Goal: Information Seeking & Learning: Learn about a topic

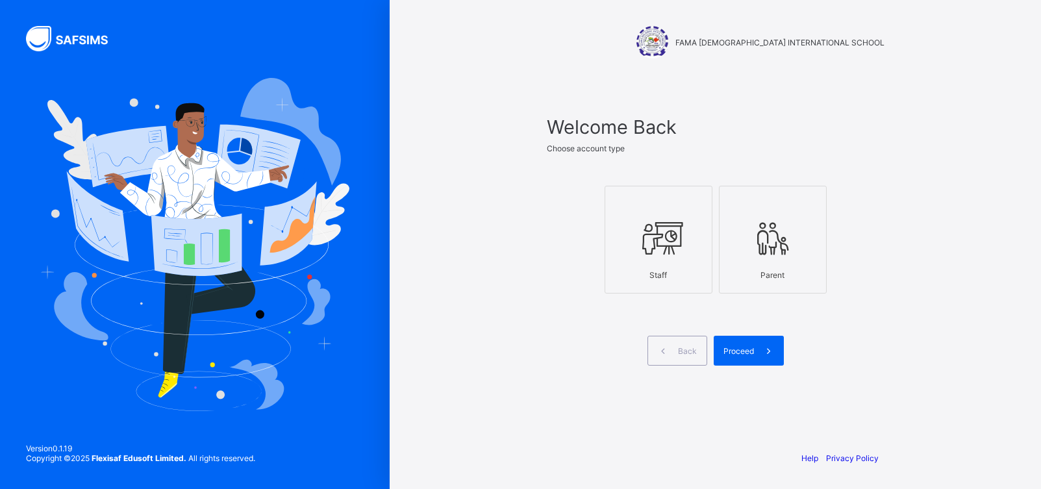
click at [664, 250] on icon at bounding box center [658, 238] width 45 height 39
click at [745, 360] on div "Proceed" at bounding box center [749, 351] width 70 height 30
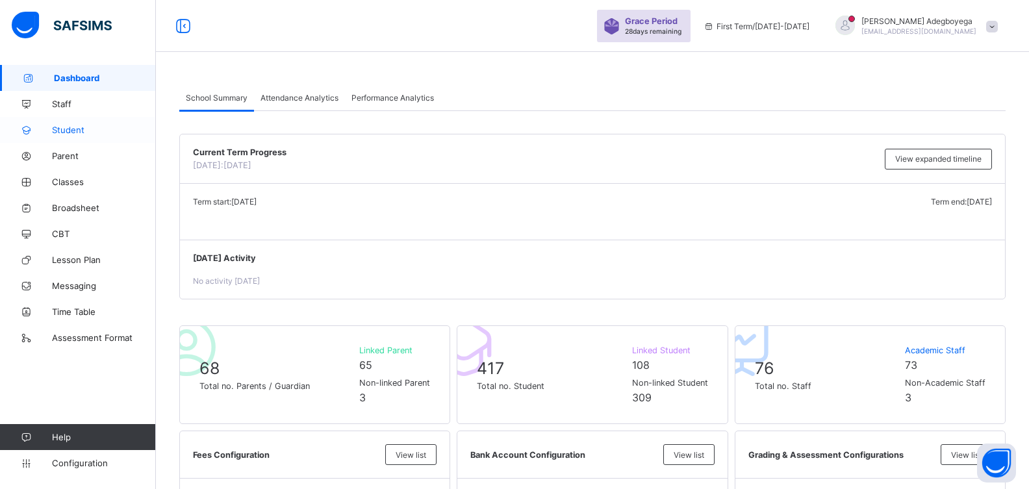
click at [92, 125] on span "Student" at bounding box center [104, 130] width 104 height 10
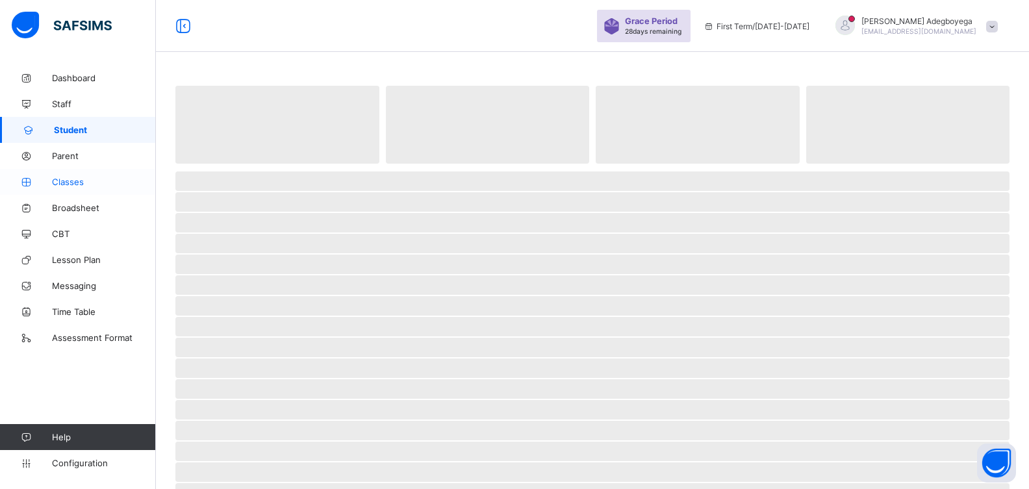
click at [94, 185] on span "Classes" at bounding box center [104, 182] width 104 height 10
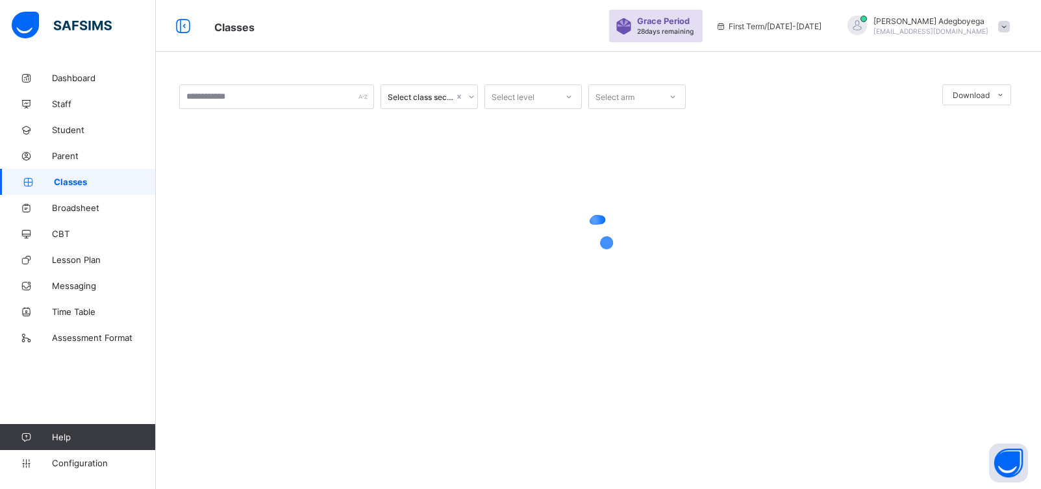
click at [470, 94] on icon at bounding box center [472, 96] width 8 height 13
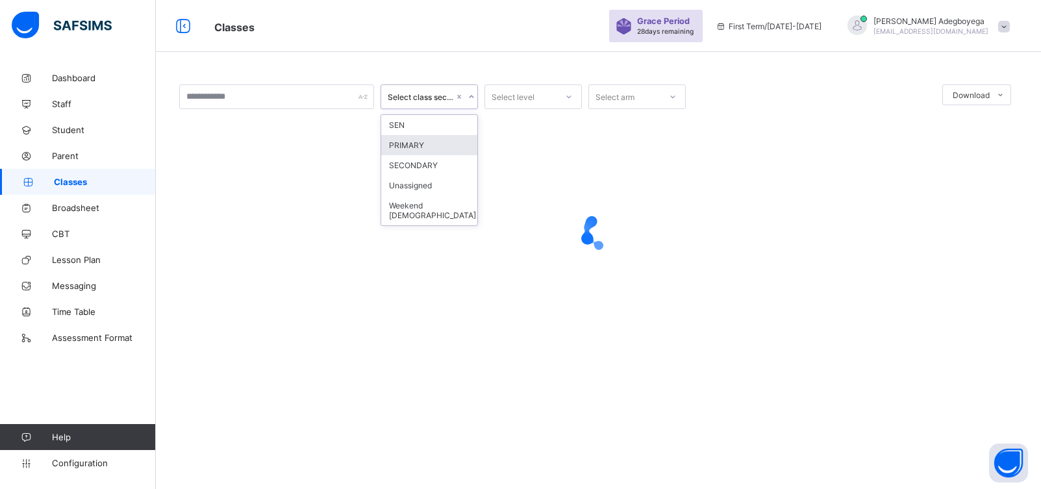
click at [449, 142] on div "PRIMARY" at bounding box center [429, 145] width 96 height 20
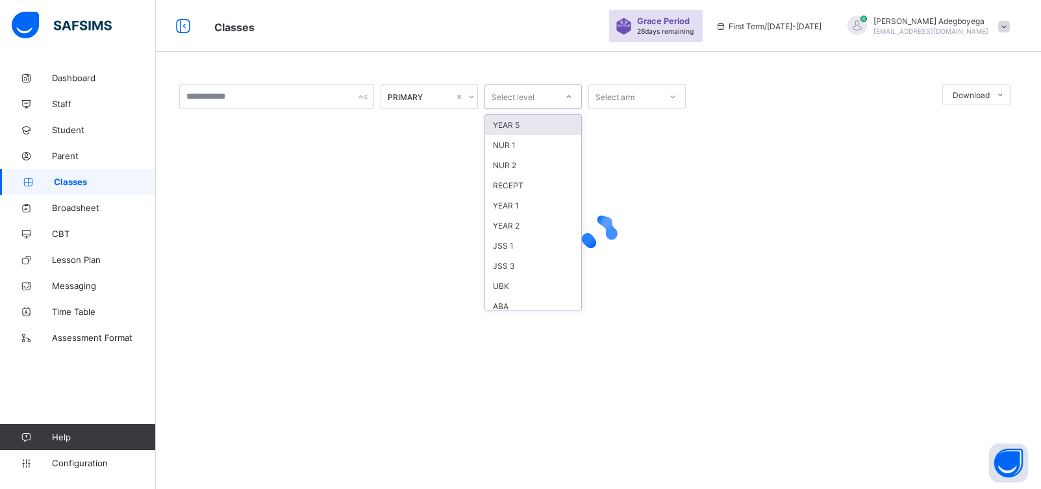
click at [572, 97] on icon at bounding box center [569, 96] width 8 height 13
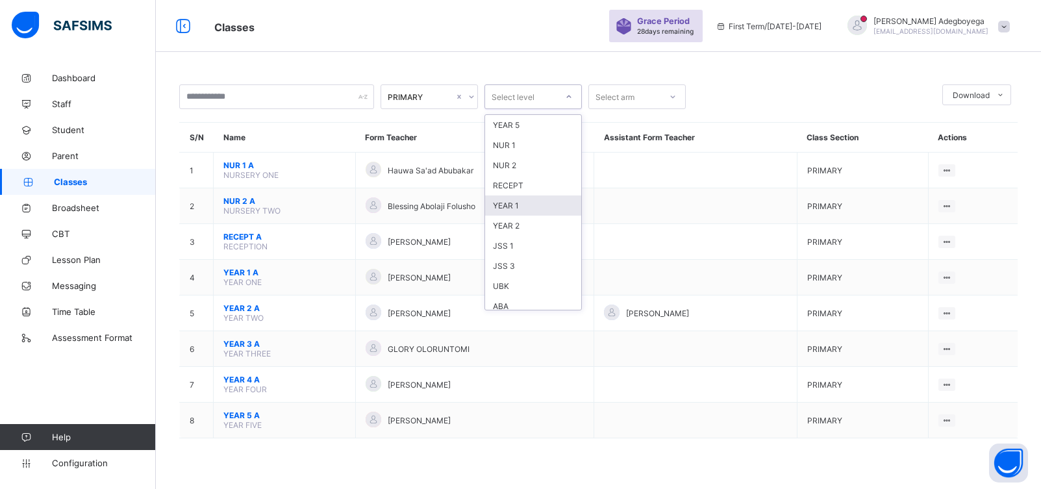
click at [525, 208] on div "YEAR 1" at bounding box center [533, 206] width 96 height 20
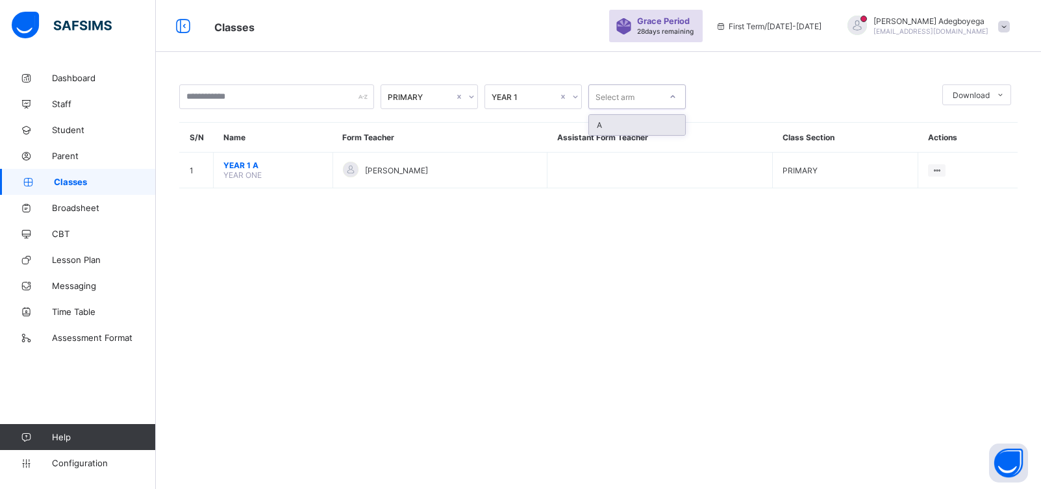
click at [672, 93] on icon at bounding box center [673, 96] width 8 height 13
click at [656, 122] on div "A" at bounding box center [637, 125] width 96 height 20
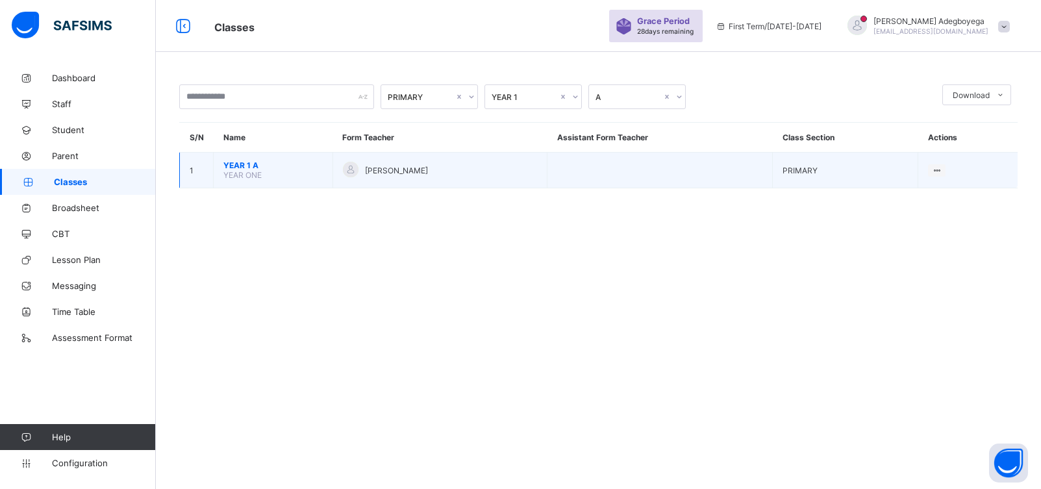
click at [442, 179] on div "[PERSON_NAME]" at bounding box center [440, 171] width 195 height 18
click at [932, 179] on td "View Class Assign form Teacher" at bounding box center [968, 171] width 99 height 36
click at [902, 196] on div "View Class" at bounding box center [903, 195] width 74 height 13
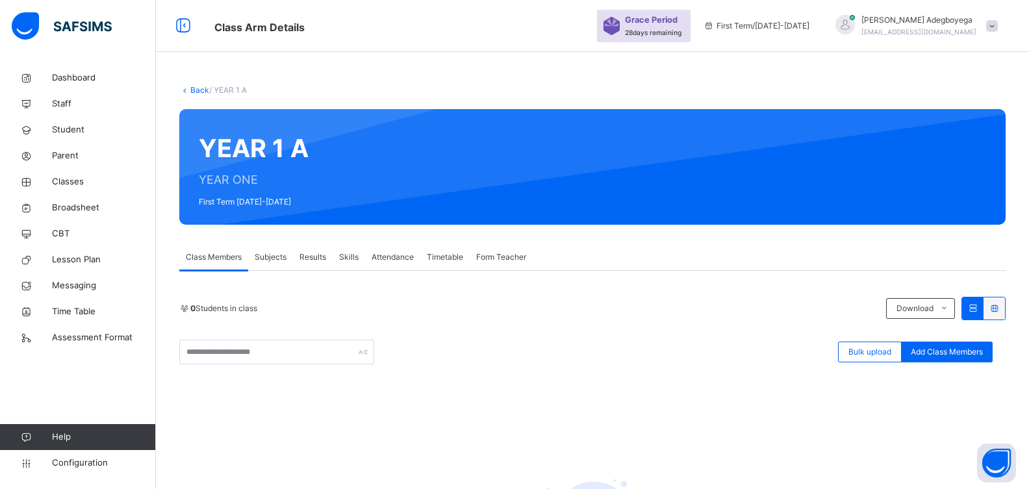
click at [264, 261] on span "Subjects" at bounding box center [271, 257] width 32 height 12
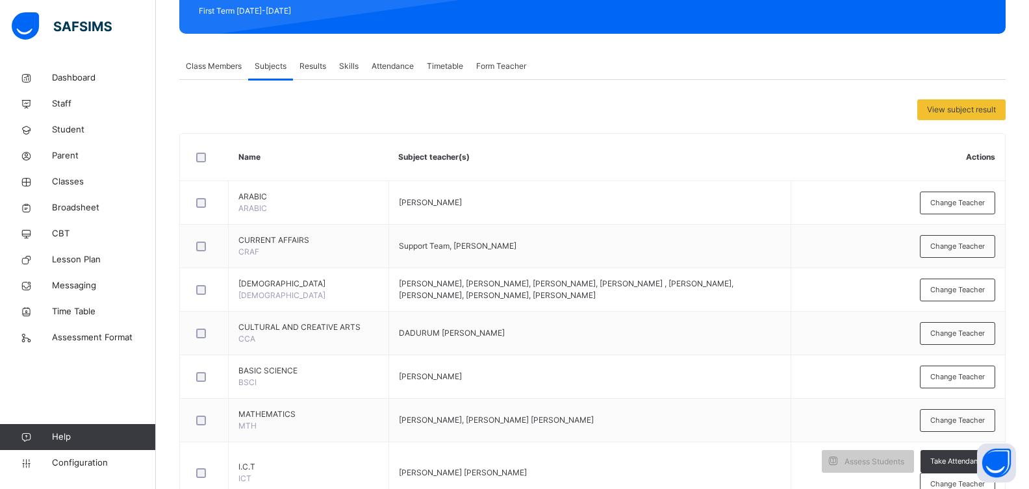
scroll to position [190, 0]
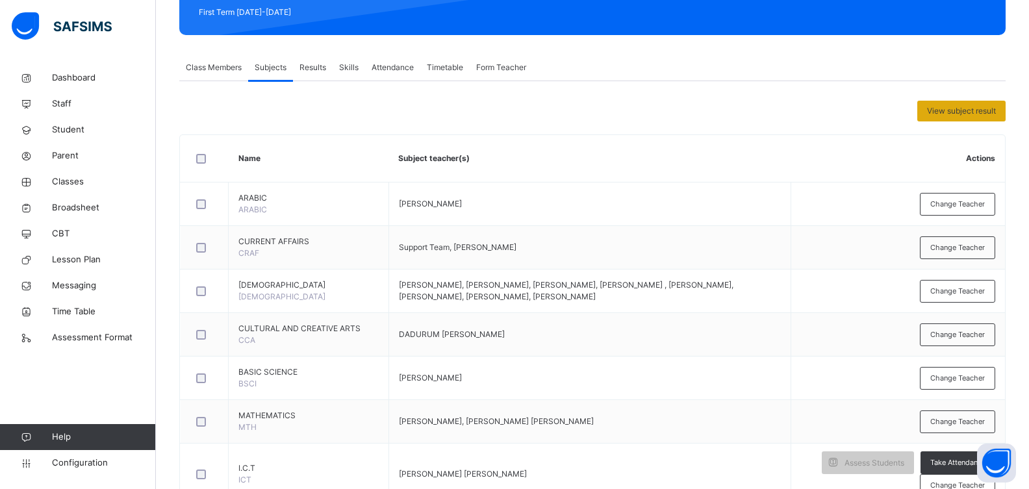
click at [978, 108] on span "View subject result" at bounding box center [961, 111] width 69 height 12
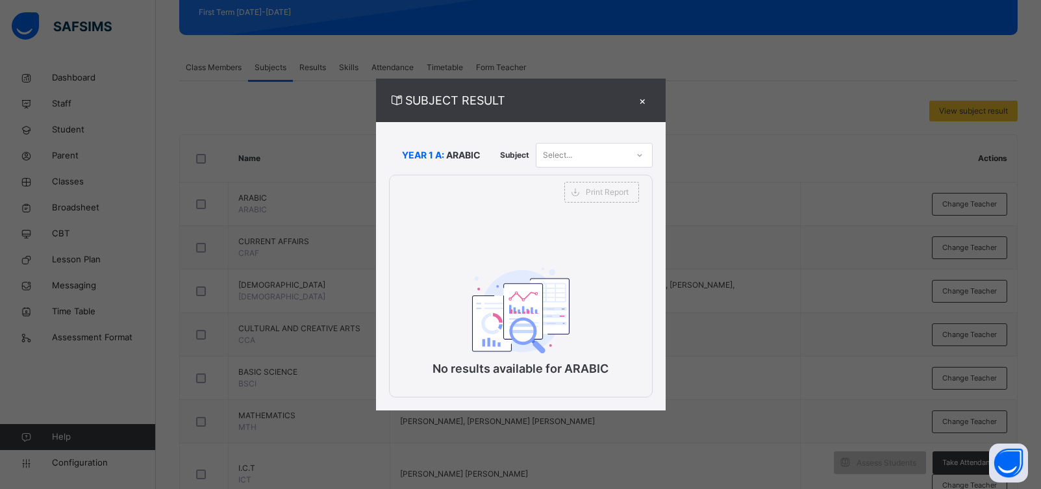
click at [646, 103] on div "×" at bounding box center [642, 101] width 19 height 18
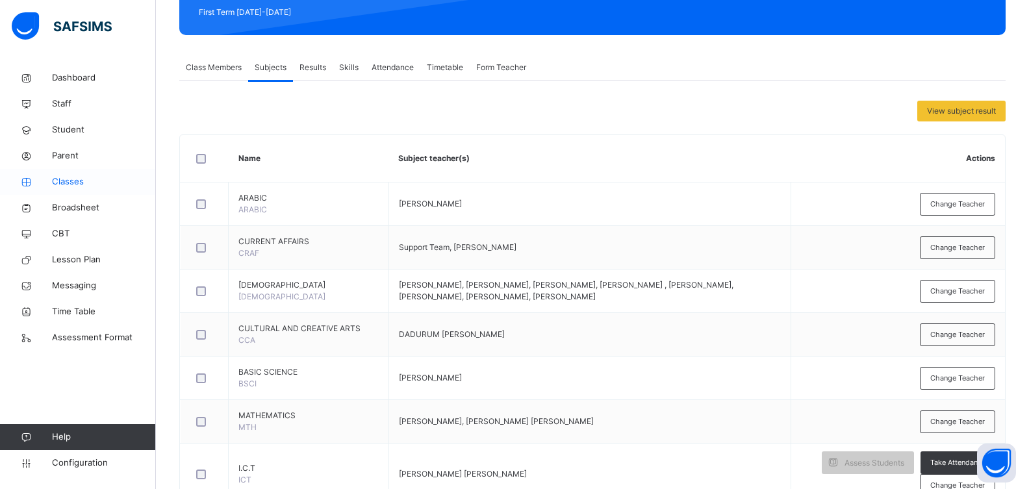
click at [80, 182] on span "Classes" at bounding box center [104, 181] width 104 height 13
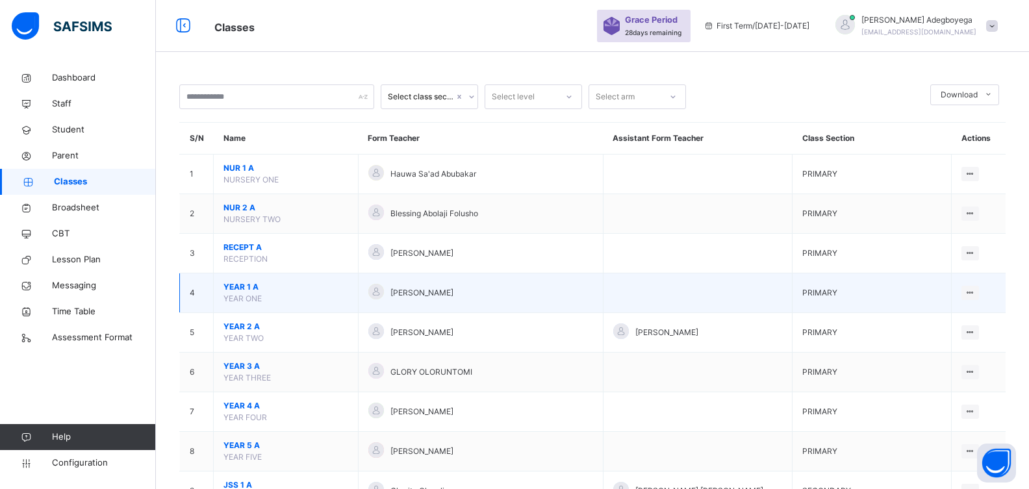
click at [229, 287] on span "YEAR 1 A" at bounding box center [285, 287] width 125 height 12
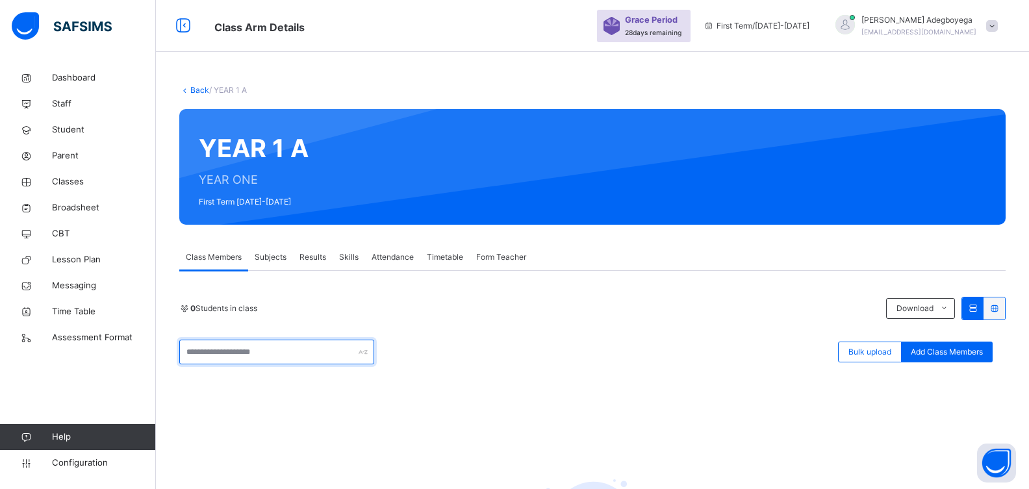
click at [264, 353] on input "text" at bounding box center [276, 352] width 195 height 25
click at [197, 275] on div "0 Students in class Download Pdf Report Excel Report Bulk upload Add Class Memb…" at bounding box center [592, 450] width 826 height 359
click at [265, 257] on span "Subjects" at bounding box center [271, 257] width 32 height 12
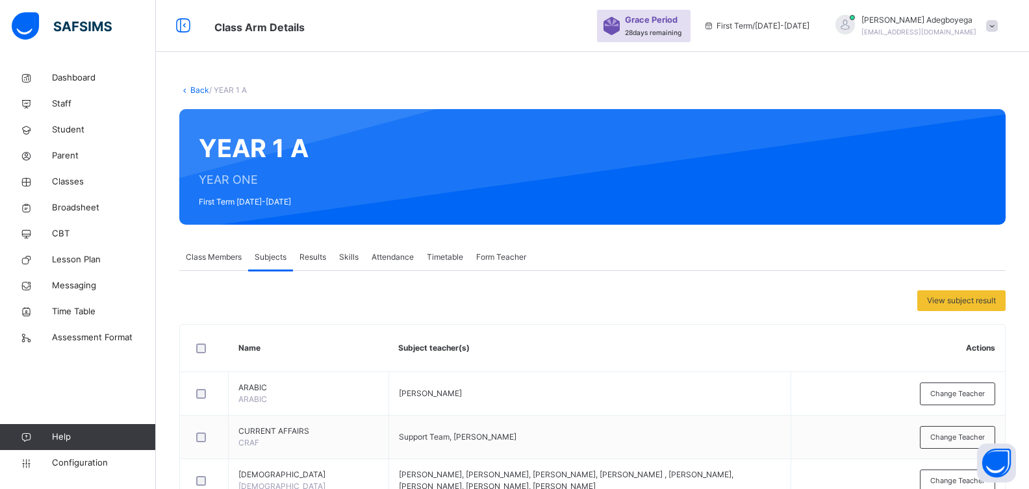
click at [399, 257] on span "Attendance" at bounding box center [393, 257] width 42 height 12
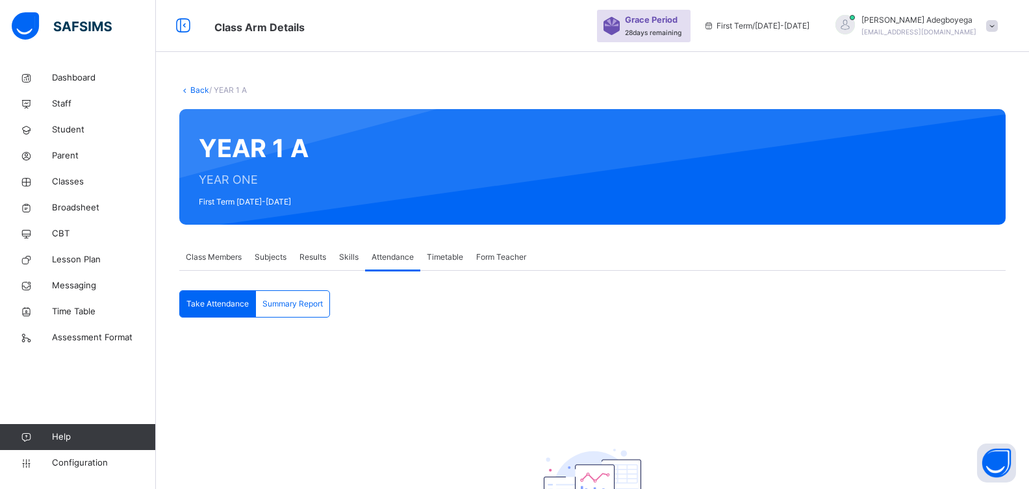
click at [310, 259] on span "Results" at bounding box center [312, 257] width 27 height 12
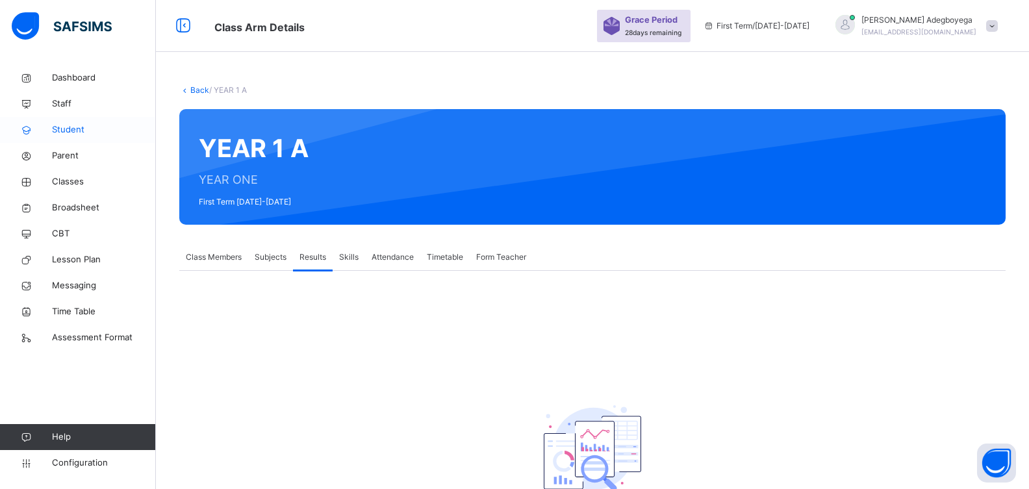
click at [62, 133] on span "Student" at bounding box center [104, 129] width 104 height 13
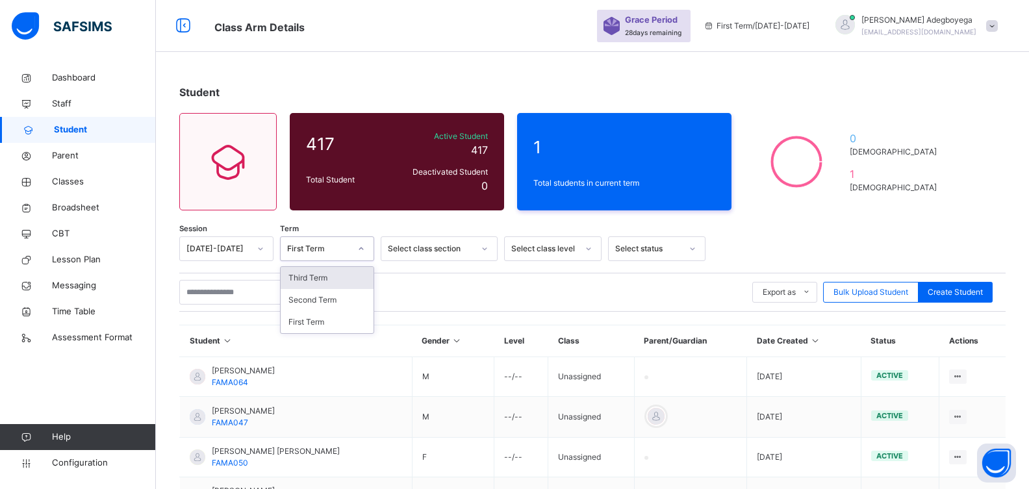
click at [366, 249] on div at bounding box center [361, 248] width 22 height 21
click at [337, 281] on div "Third Term" at bounding box center [327, 278] width 93 height 22
click at [483, 252] on icon at bounding box center [485, 248] width 8 height 13
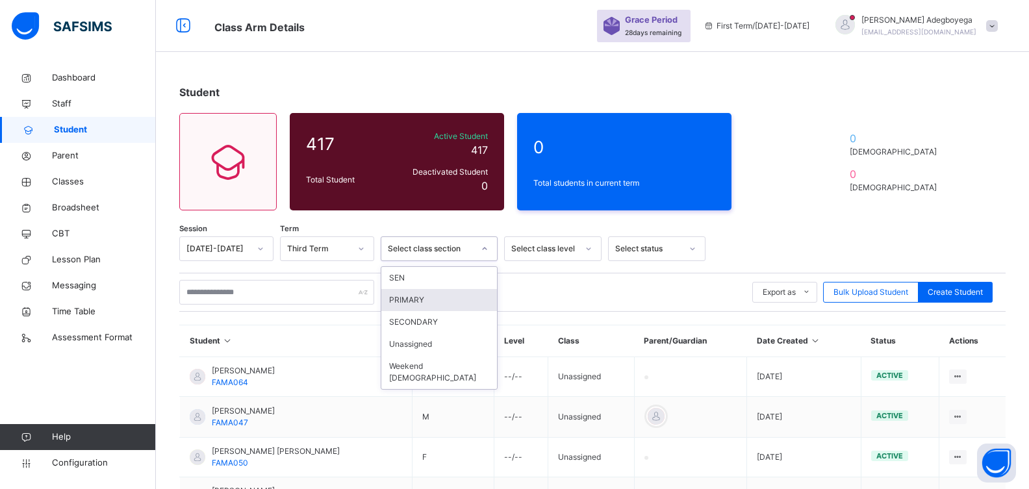
click at [470, 305] on div "PRIMARY" at bounding box center [439, 300] width 116 height 22
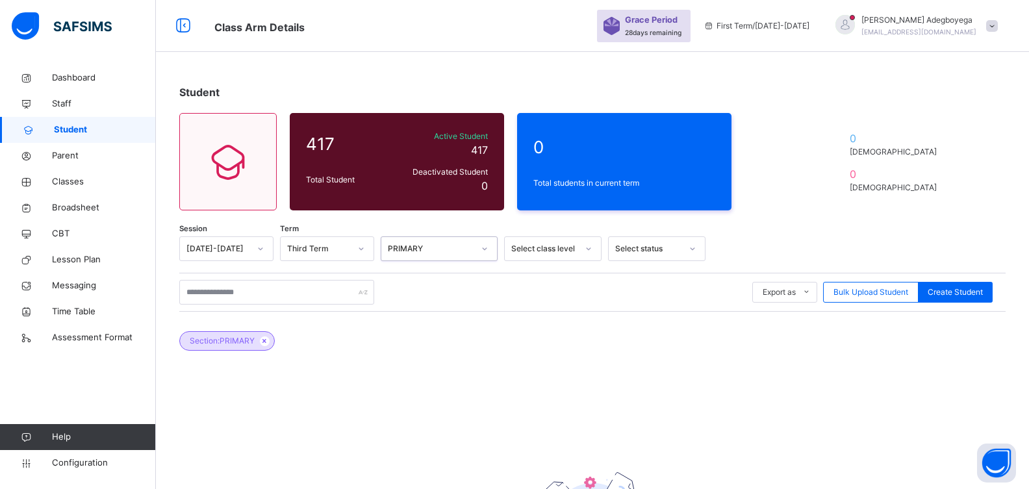
click at [587, 248] on icon at bounding box center [589, 248] width 8 height 13
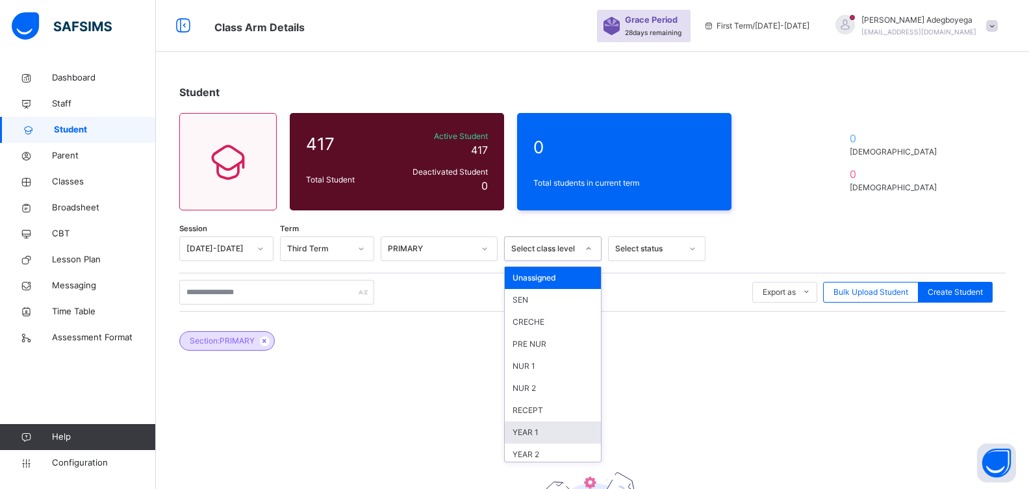
click at [540, 431] on div "YEAR 1" at bounding box center [553, 433] width 96 height 22
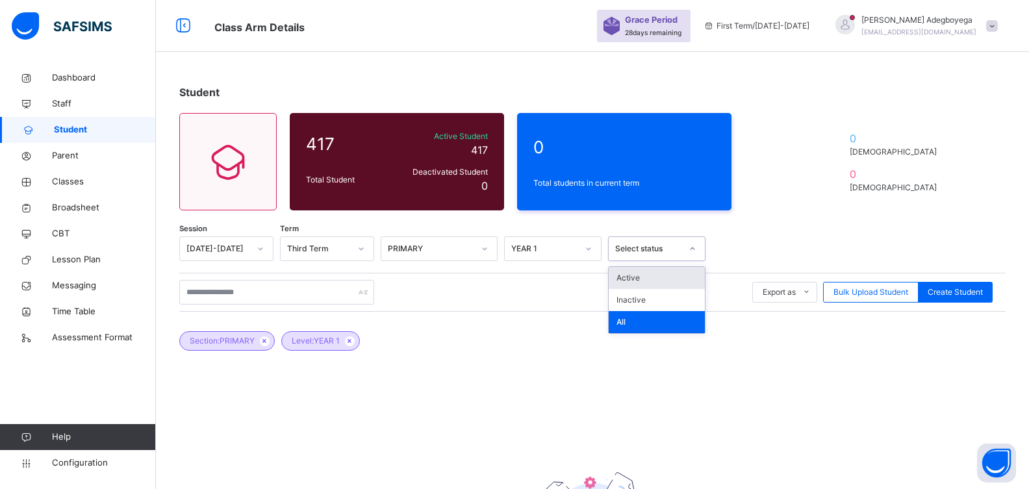
click at [694, 251] on icon at bounding box center [693, 248] width 8 height 13
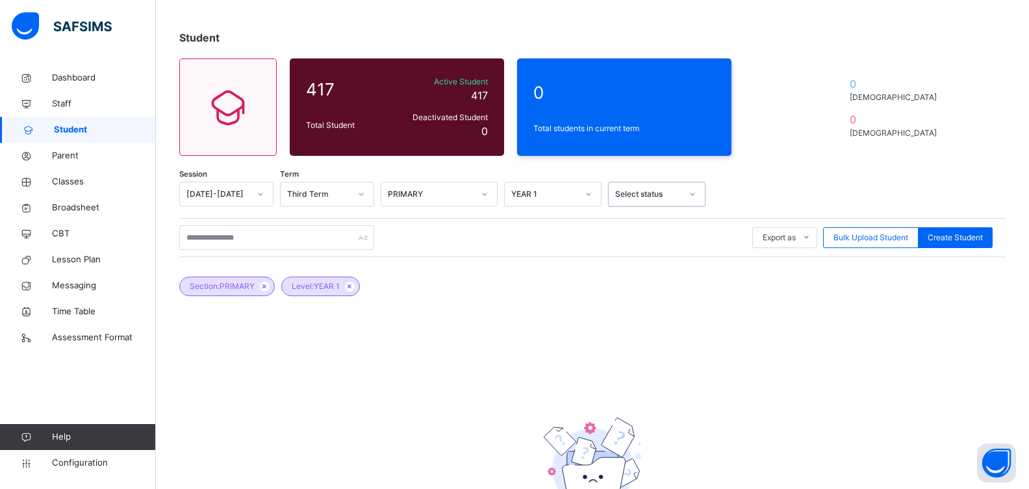
scroll to position [53, 0]
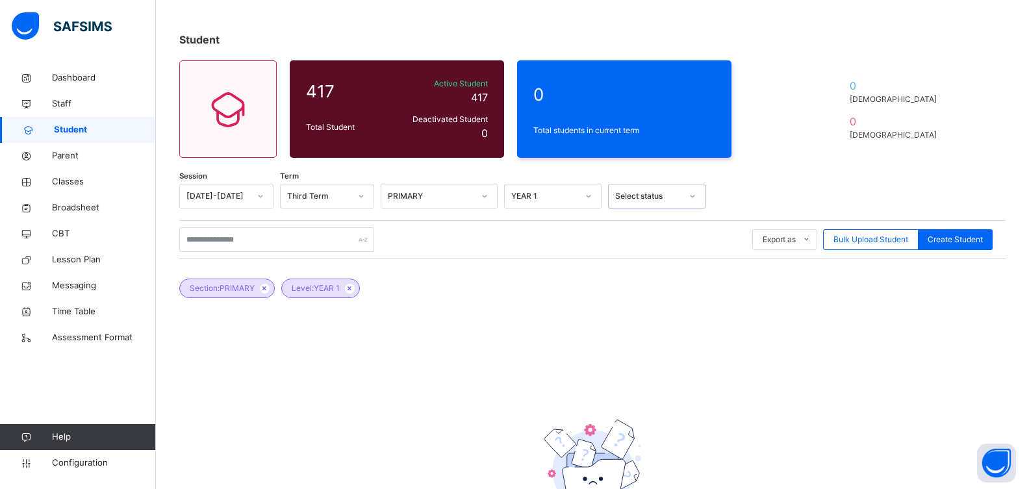
click at [261, 200] on div at bounding box center [260, 196] width 22 height 21
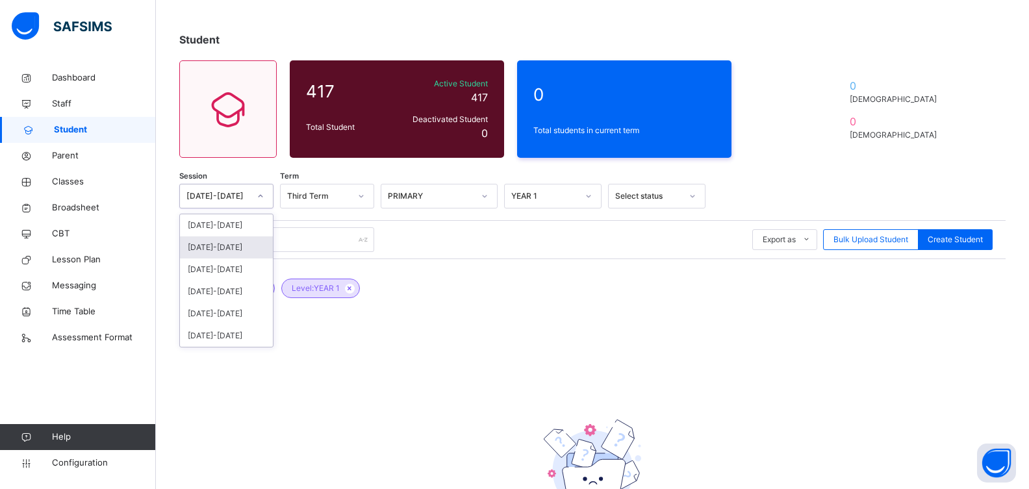
click at [235, 250] on div "[DATE]-[DATE]" at bounding box center [226, 247] width 93 height 22
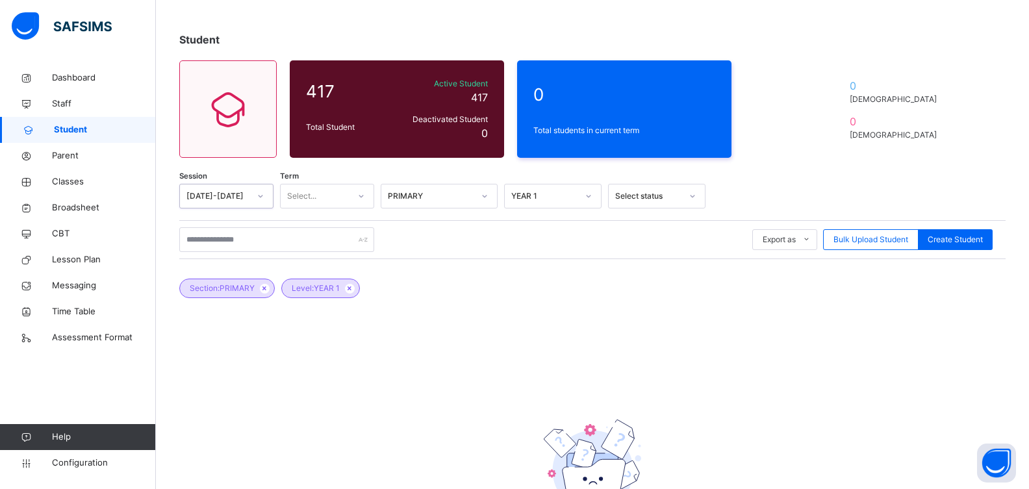
click at [366, 199] on div at bounding box center [361, 196] width 22 height 21
click at [330, 268] on div "Third Term" at bounding box center [327, 270] width 93 height 22
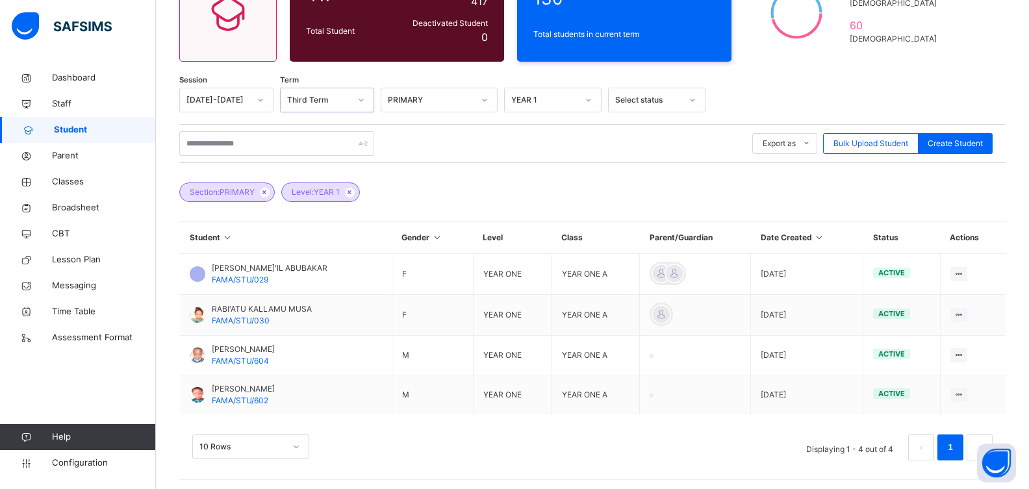
scroll to position [153, 0]
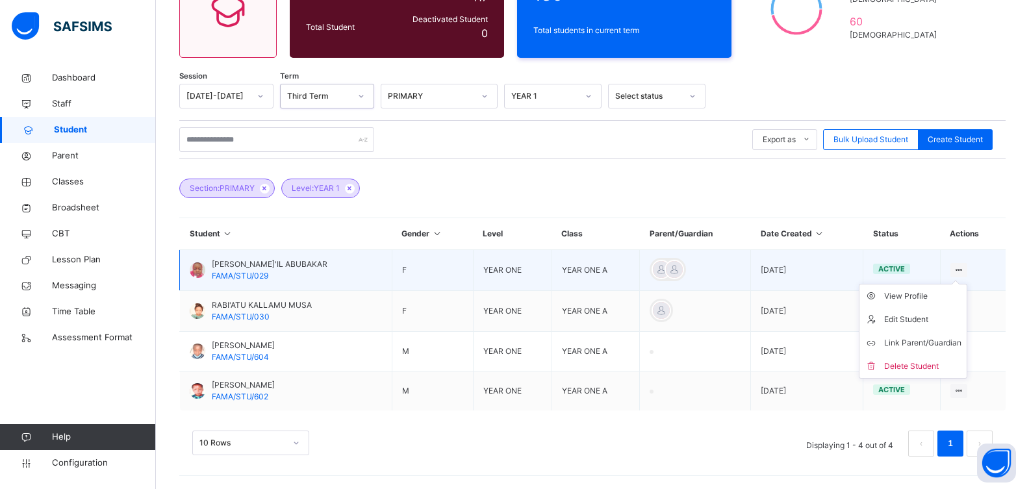
click at [963, 265] on icon at bounding box center [959, 270] width 11 height 10
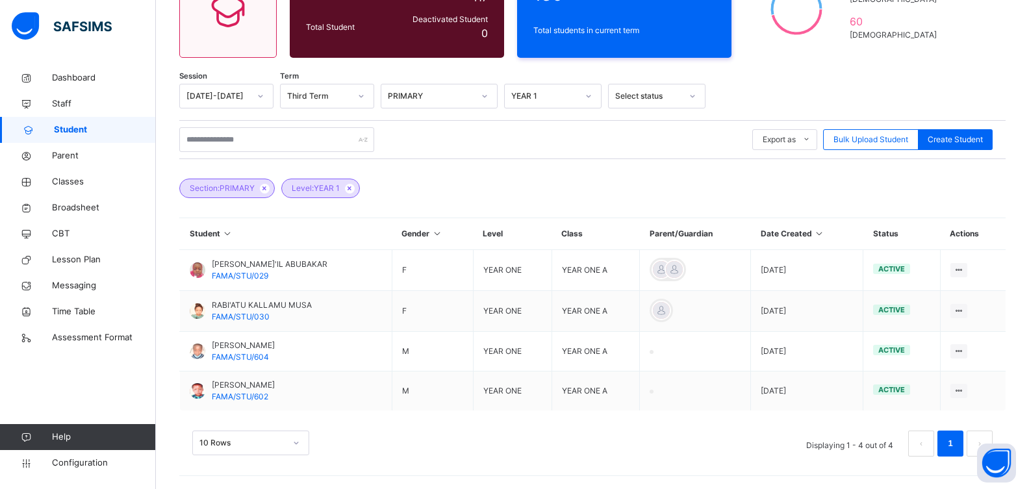
click at [595, 94] on div at bounding box center [589, 96] width 22 height 21
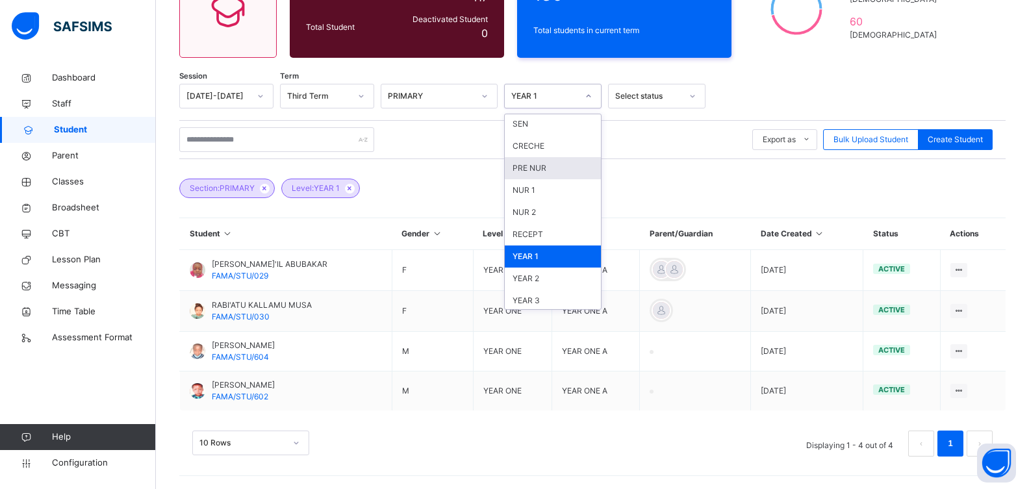
scroll to position [32, 0]
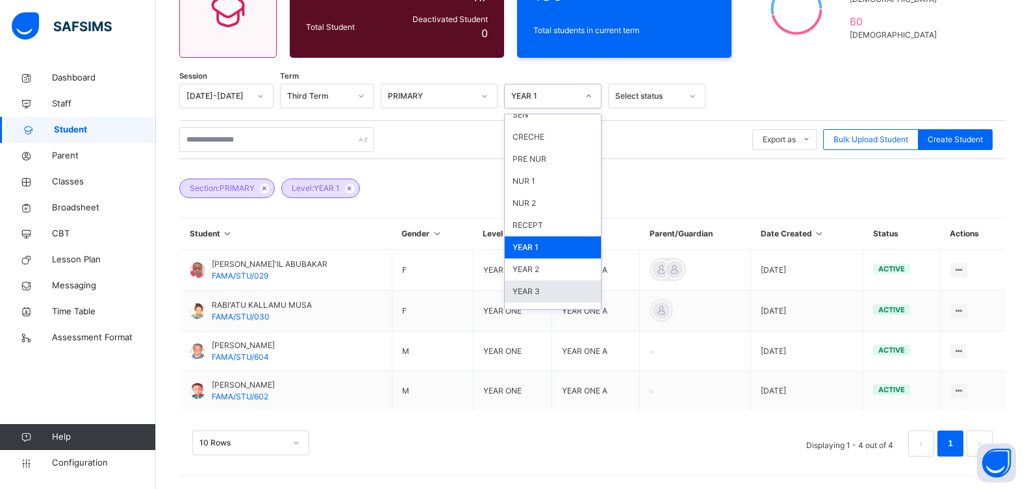
click at [558, 292] on div "YEAR 3" at bounding box center [553, 292] width 96 height 22
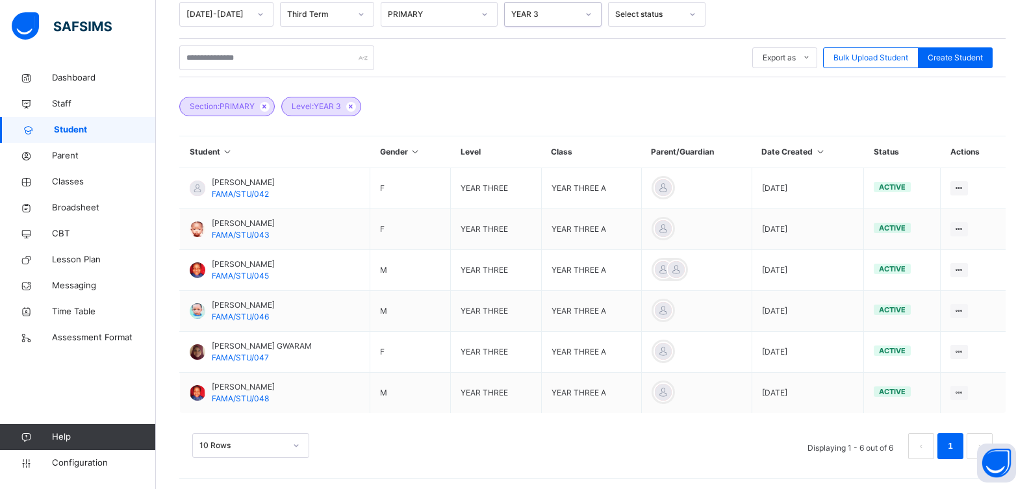
scroll to position [236, 0]
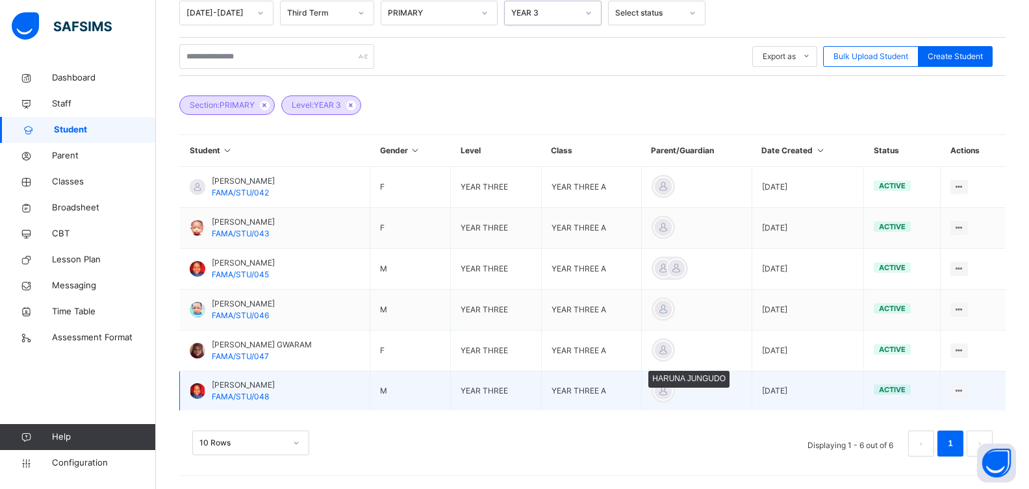
click at [673, 396] on div at bounding box center [663, 390] width 19 height 19
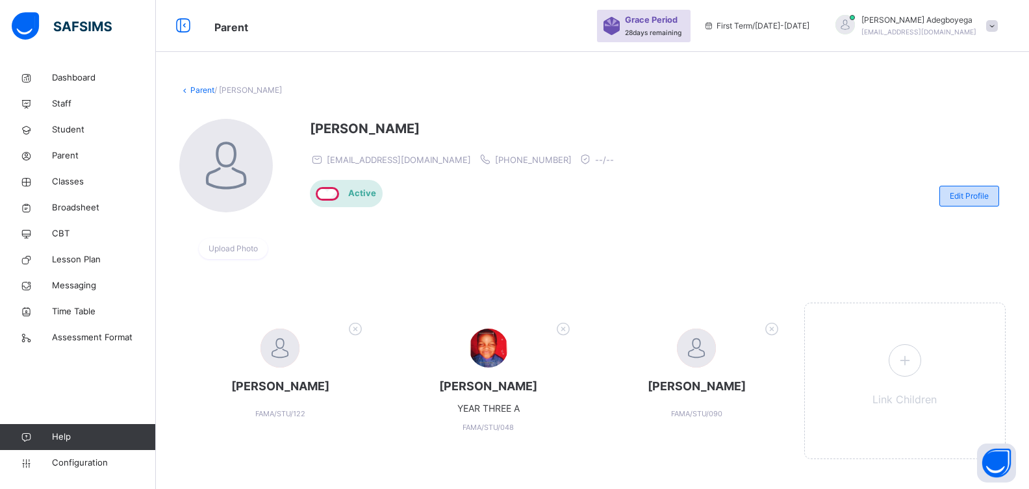
click at [989, 203] on div "Edit Profile" at bounding box center [969, 196] width 60 height 21
select select "**"
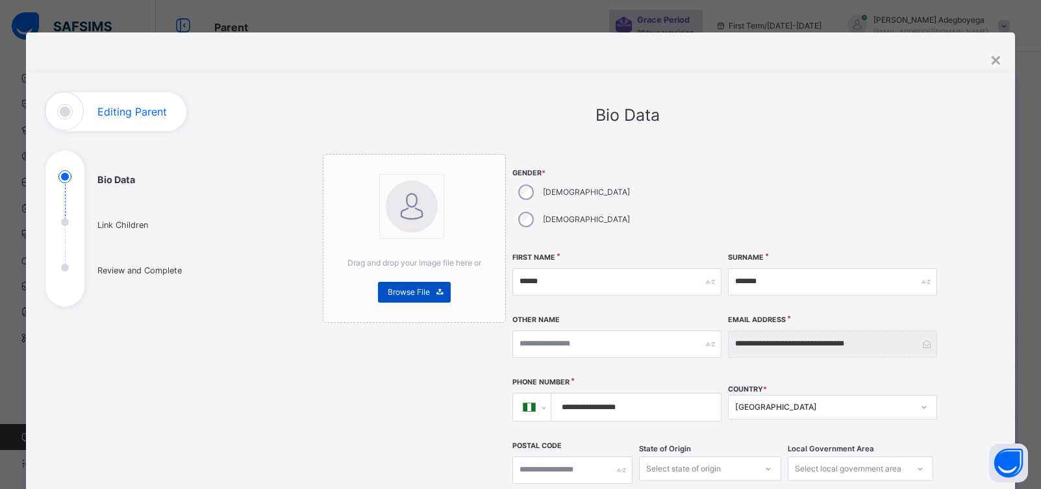
click at [430, 292] on span at bounding box center [440, 292] width 21 height 21
drag, startPoint x: 407, startPoint y: 201, endPoint x: 407, endPoint y: 209, distance: 7.8
click at [407, 209] on img at bounding box center [412, 207] width 52 height 52
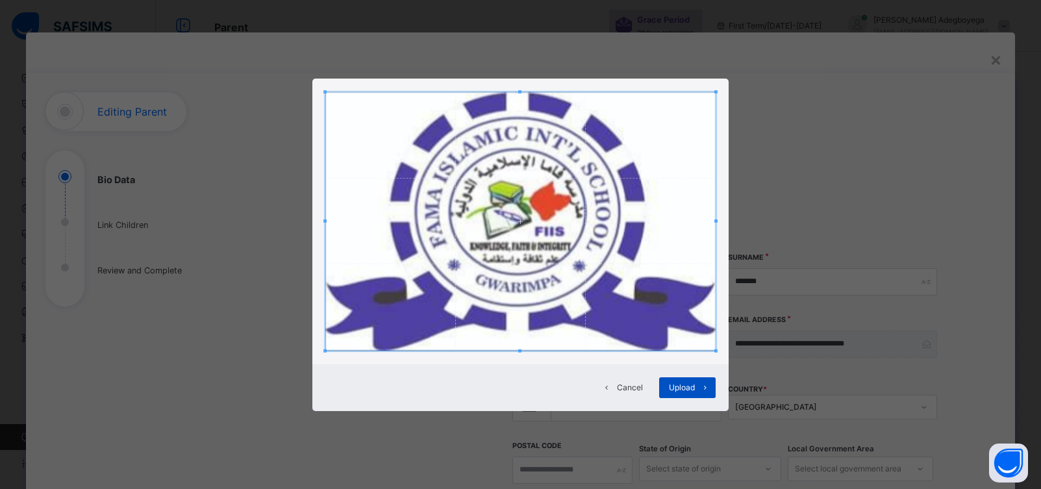
click at [672, 391] on span "Upload" at bounding box center [682, 388] width 26 height 12
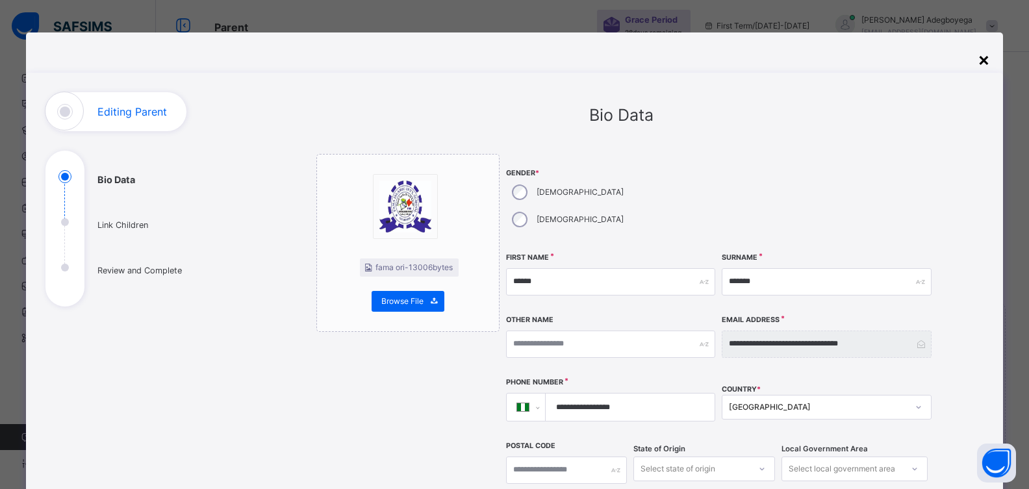
click at [984, 60] on div "×" at bounding box center [984, 58] width 12 height 27
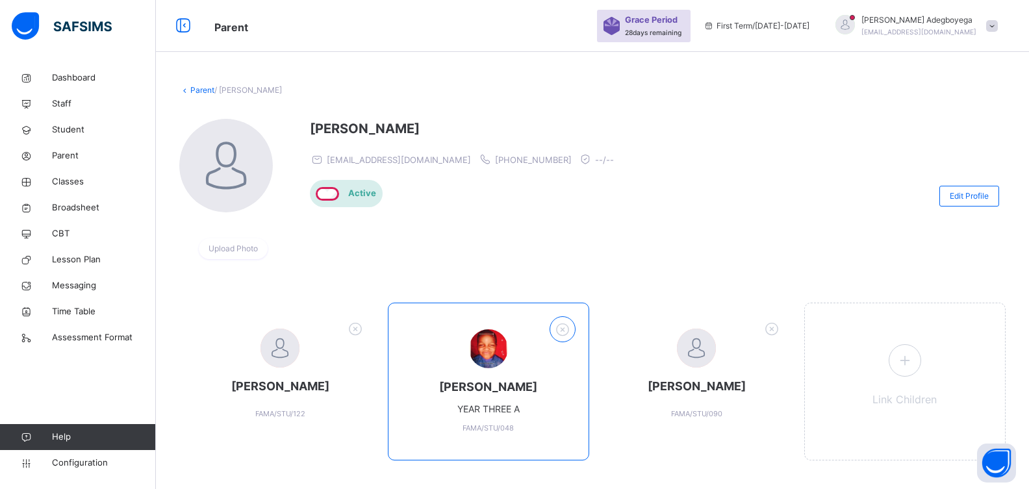
click at [569, 333] on icon at bounding box center [563, 329] width 20 height 21
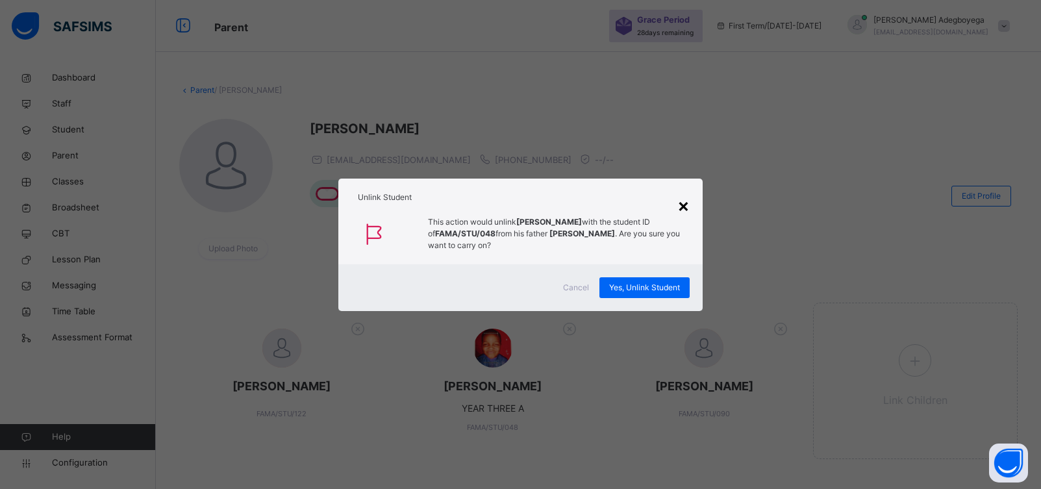
click at [680, 210] on div "×" at bounding box center [684, 205] width 12 height 27
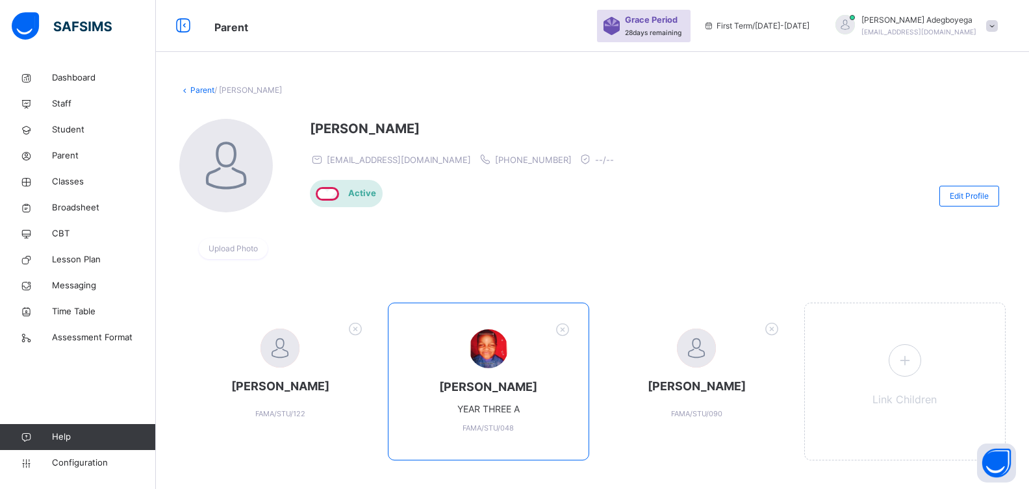
click at [490, 355] on div at bounding box center [488, 348] width 39 height 39
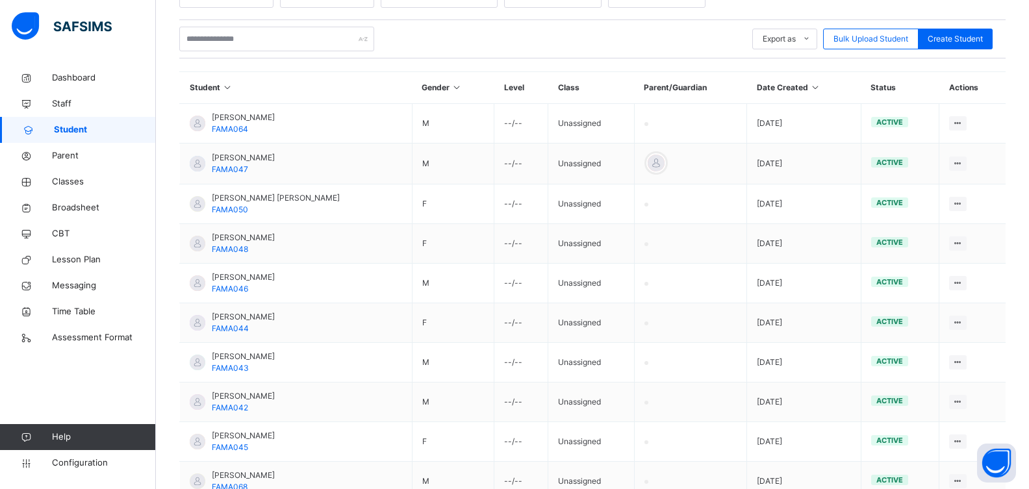
scroll to position [252, 0]
click at [95, 187] on span "Classes" at bounding box center [104, 181] width 104 height 13
